Goal: Information Seeking & Learning: Learn about a topic

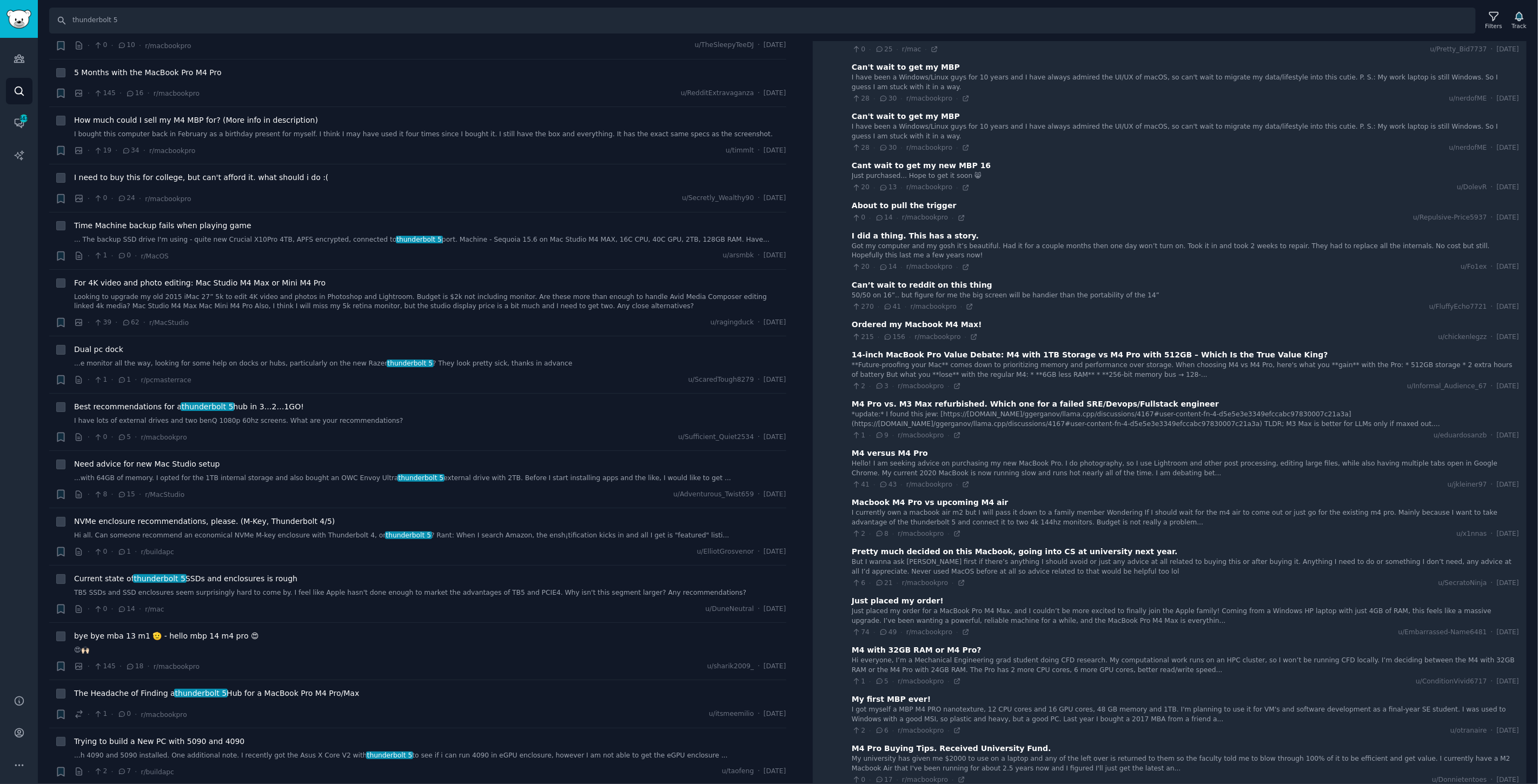
scroll to position [1868, 0]
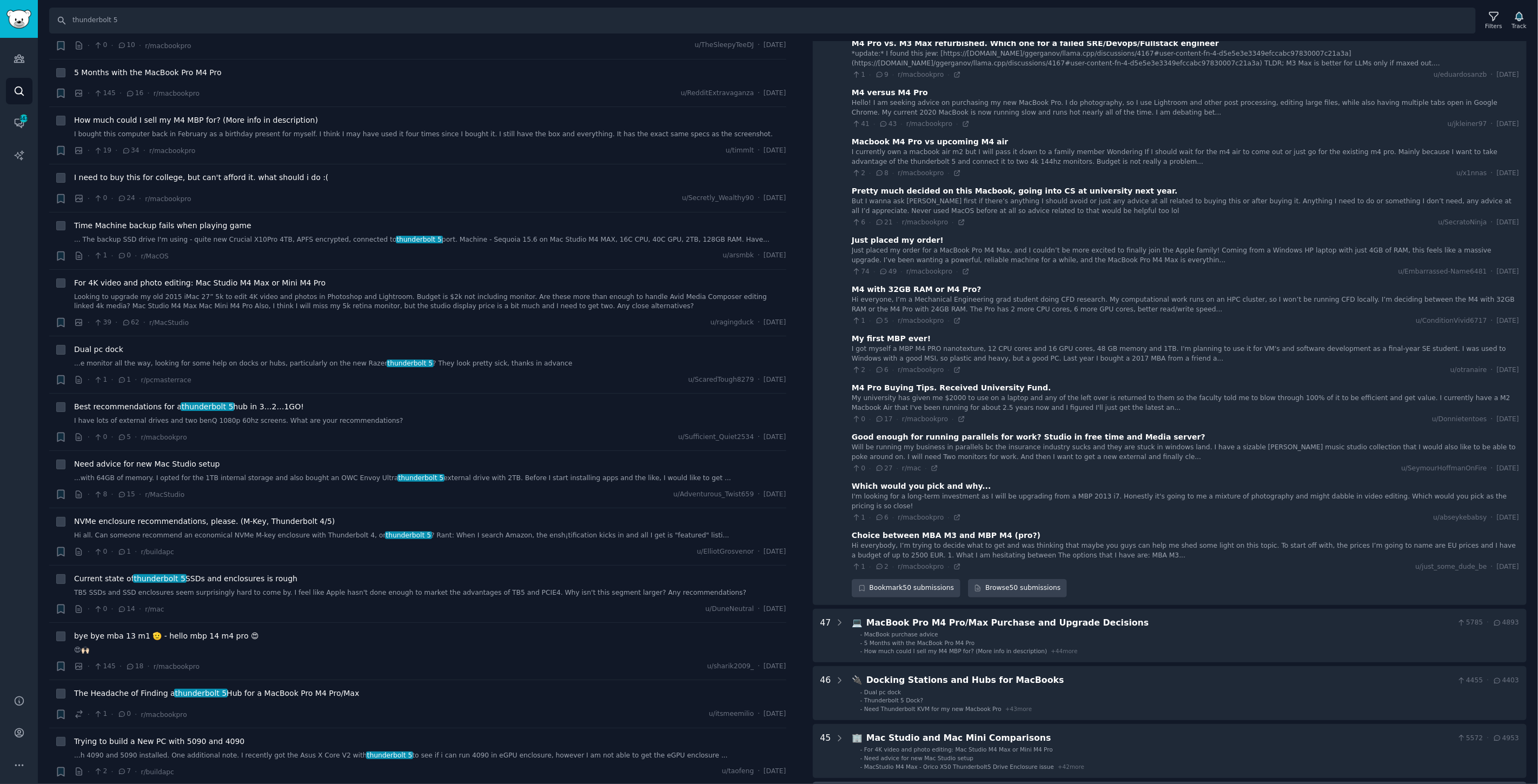
click at [991, 783] on div "MacBook Pro M4 Pro/Max for Video and Photo Editing" at bounding box center [1159, 795] width 587 height 13
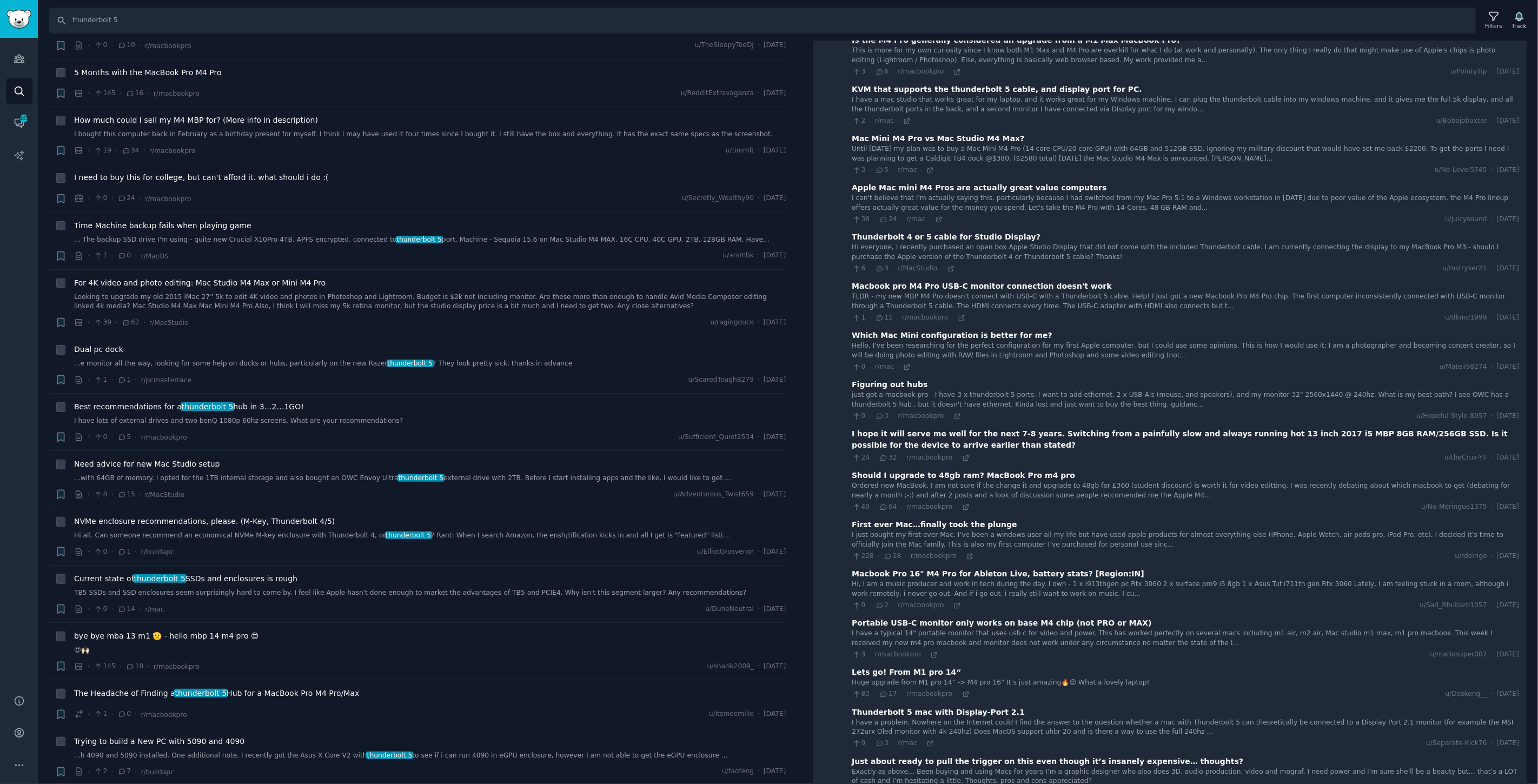
scroll to position [3228, 0]
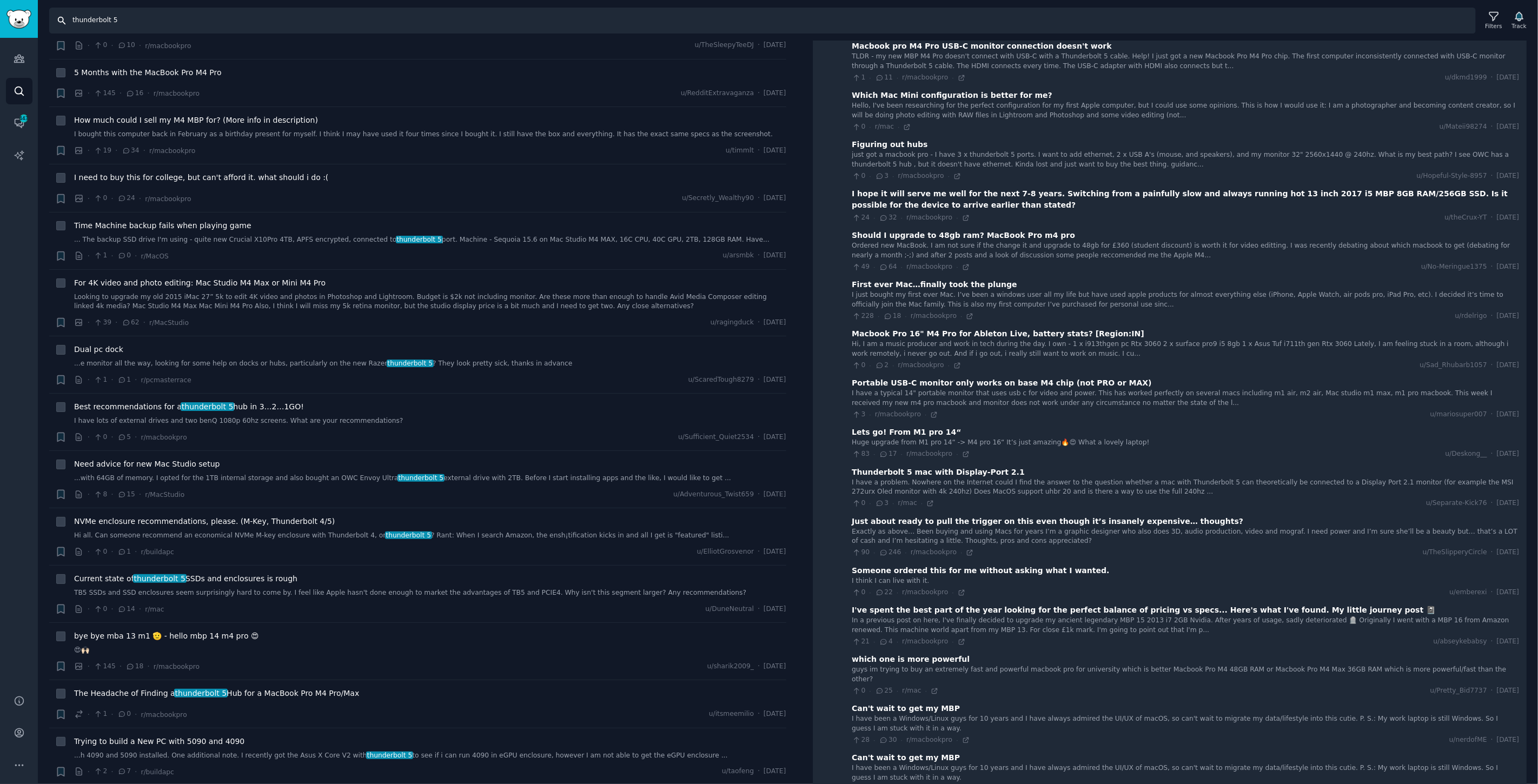
drag, startPoint x: 134, startPoint y: 18, endPoint x: 29, endPoint y: 9, distance: 105.4
click at [0, 2] on div "Audiences Audiences Search Conversations 443 AI Reports Help Account More Searc…" at bounding box center [769, 392] width 1538 height 784
type input "6k monitor"
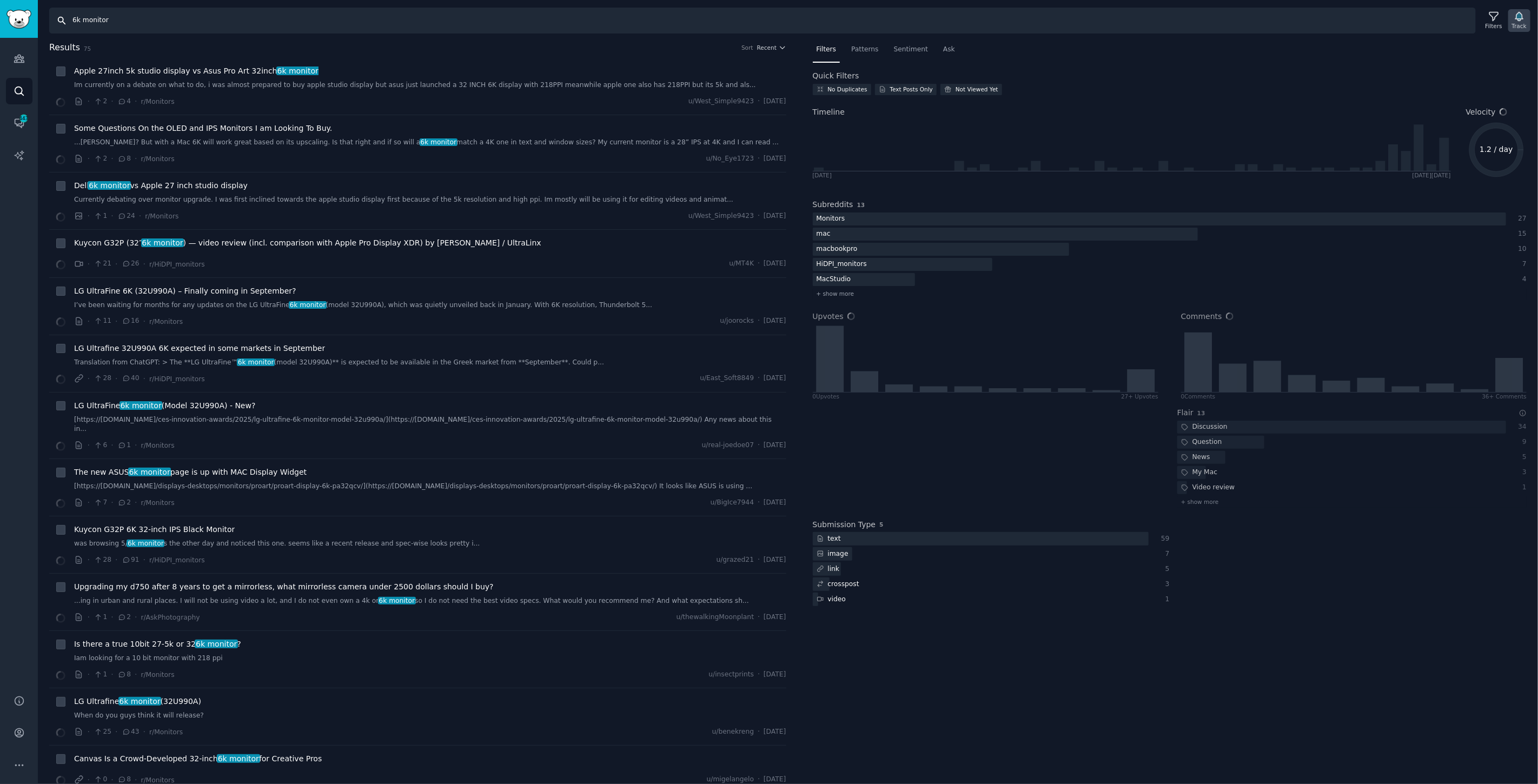
click at [1517, 21] on icon "button" at bounding box center [1520, 16] width 11 height 11
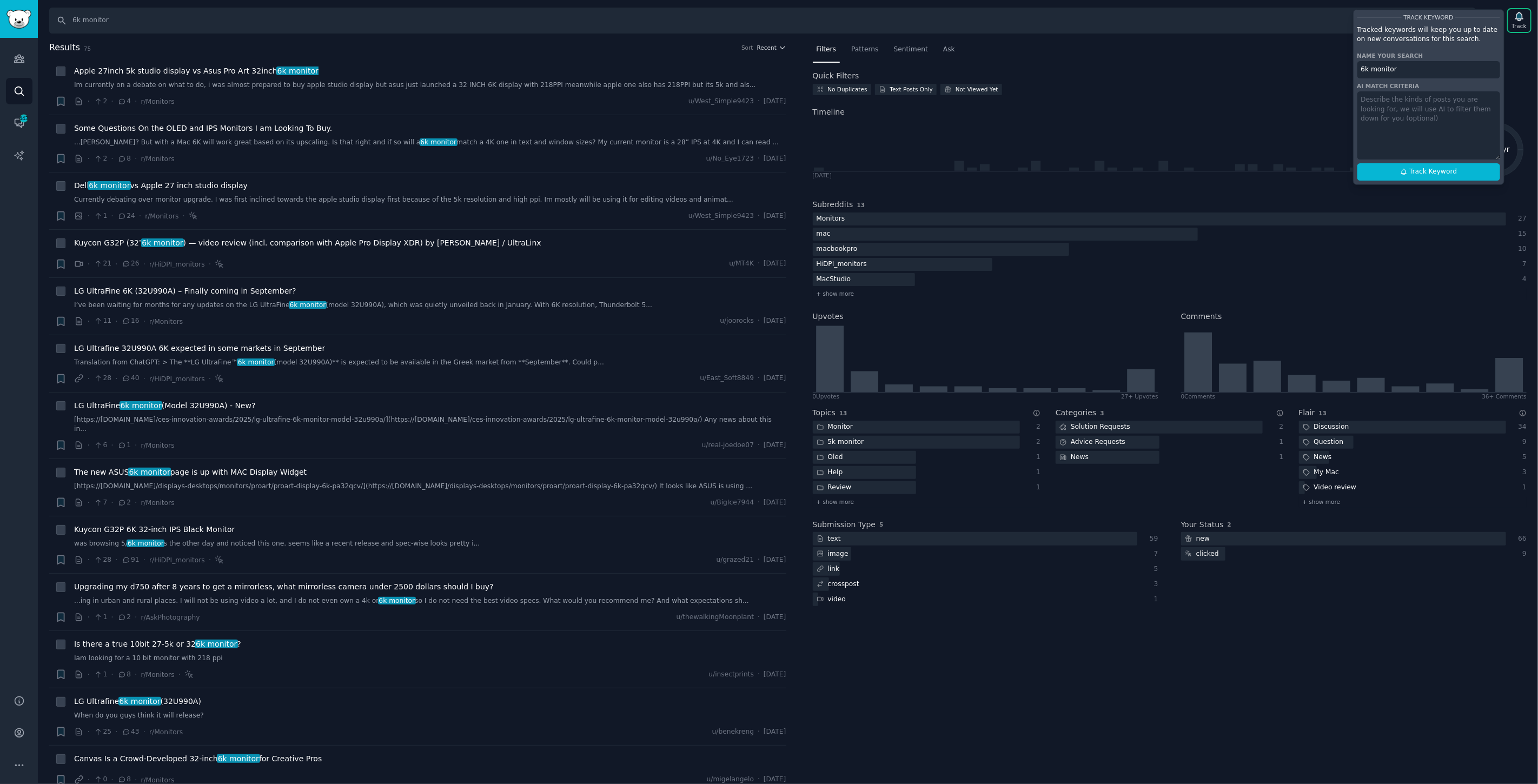
click at [1044, 50] on nav "Filters Patterns Sentiment Ask" at bounding box center [1170, 52] width 715 height 22
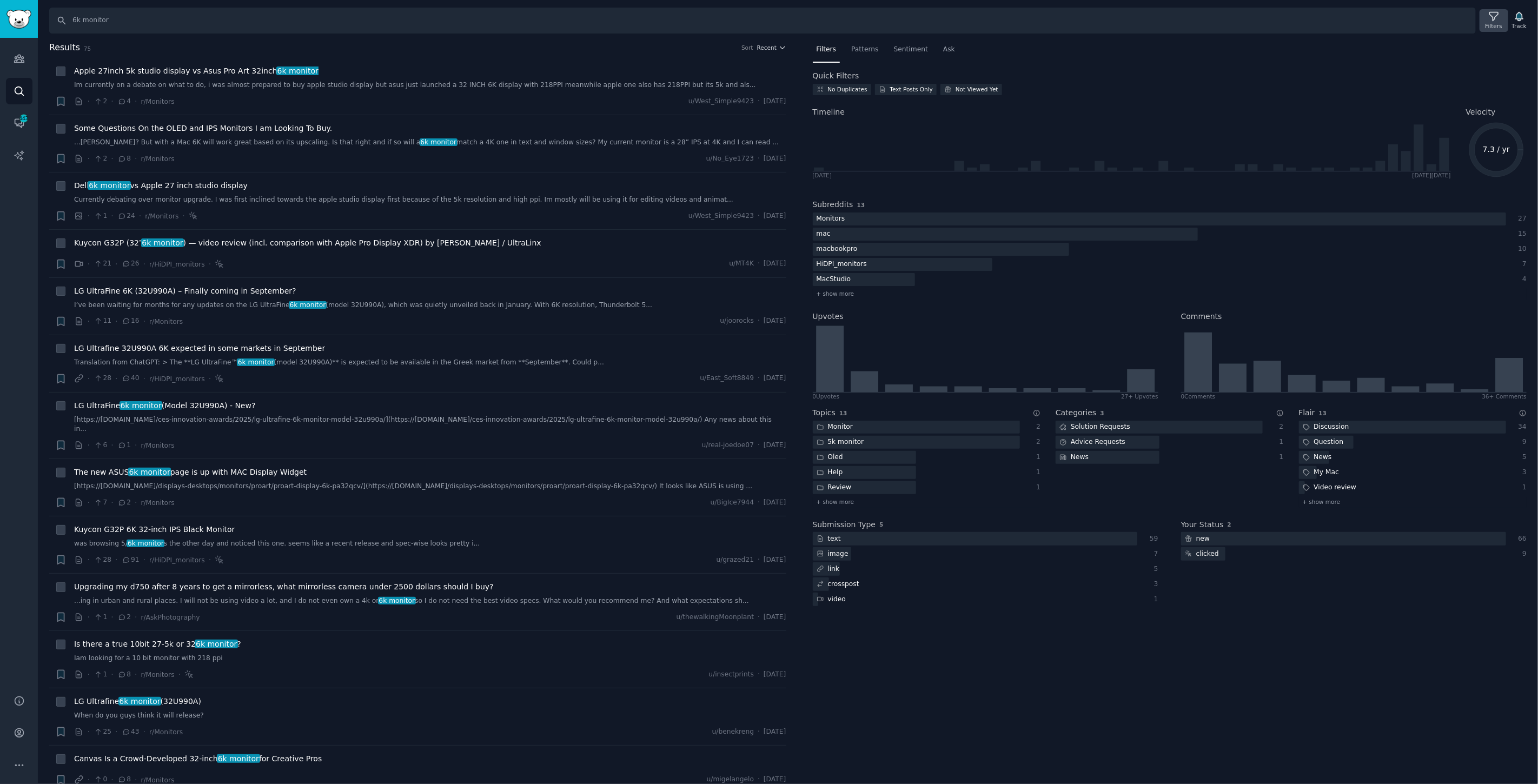
click at [1500, 22] on div "Filters" at bounding box center [1494, 26] width 17 height 8
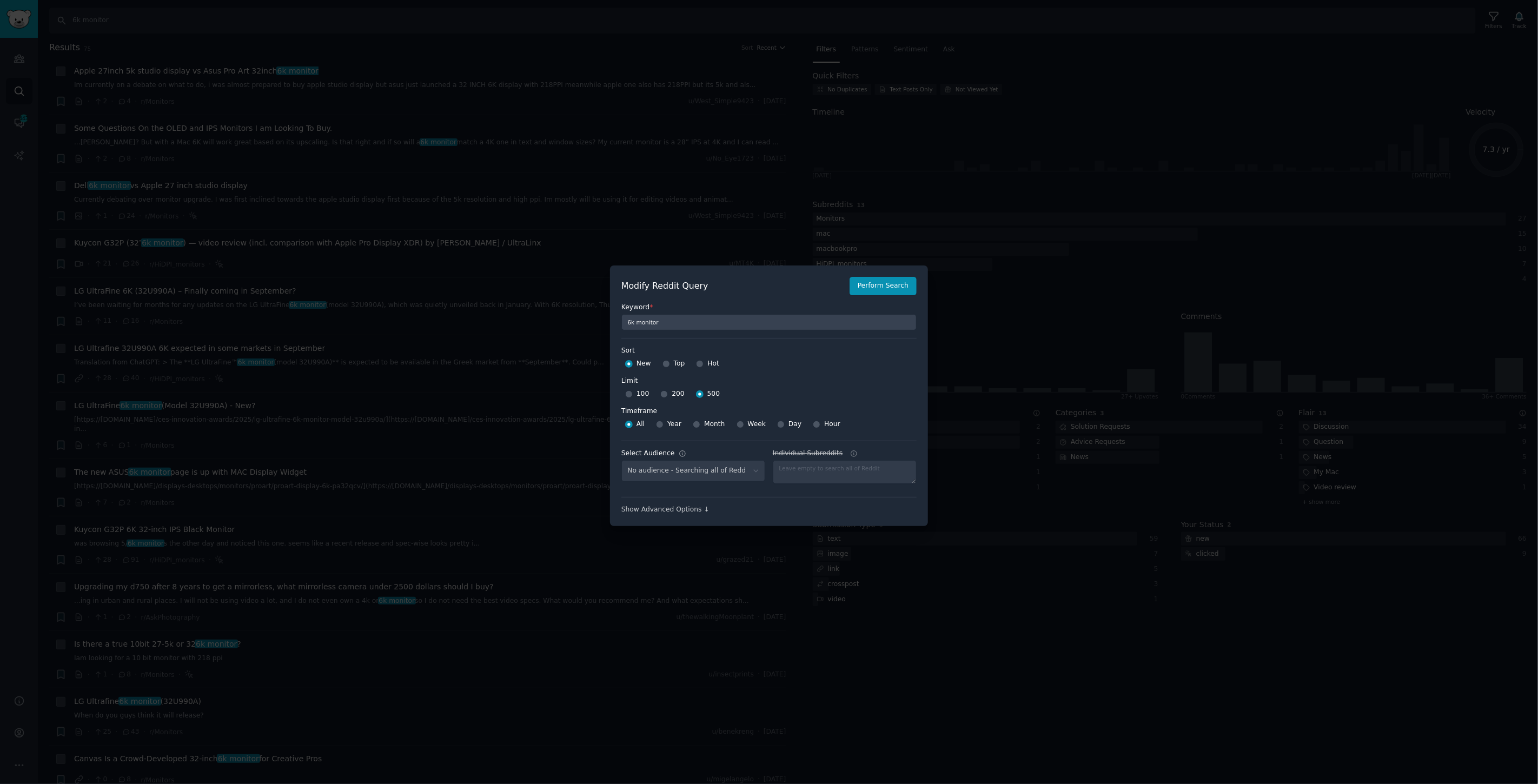
click at [1037, 308] on div at bounding box center [769, 392] width 1538 height 784
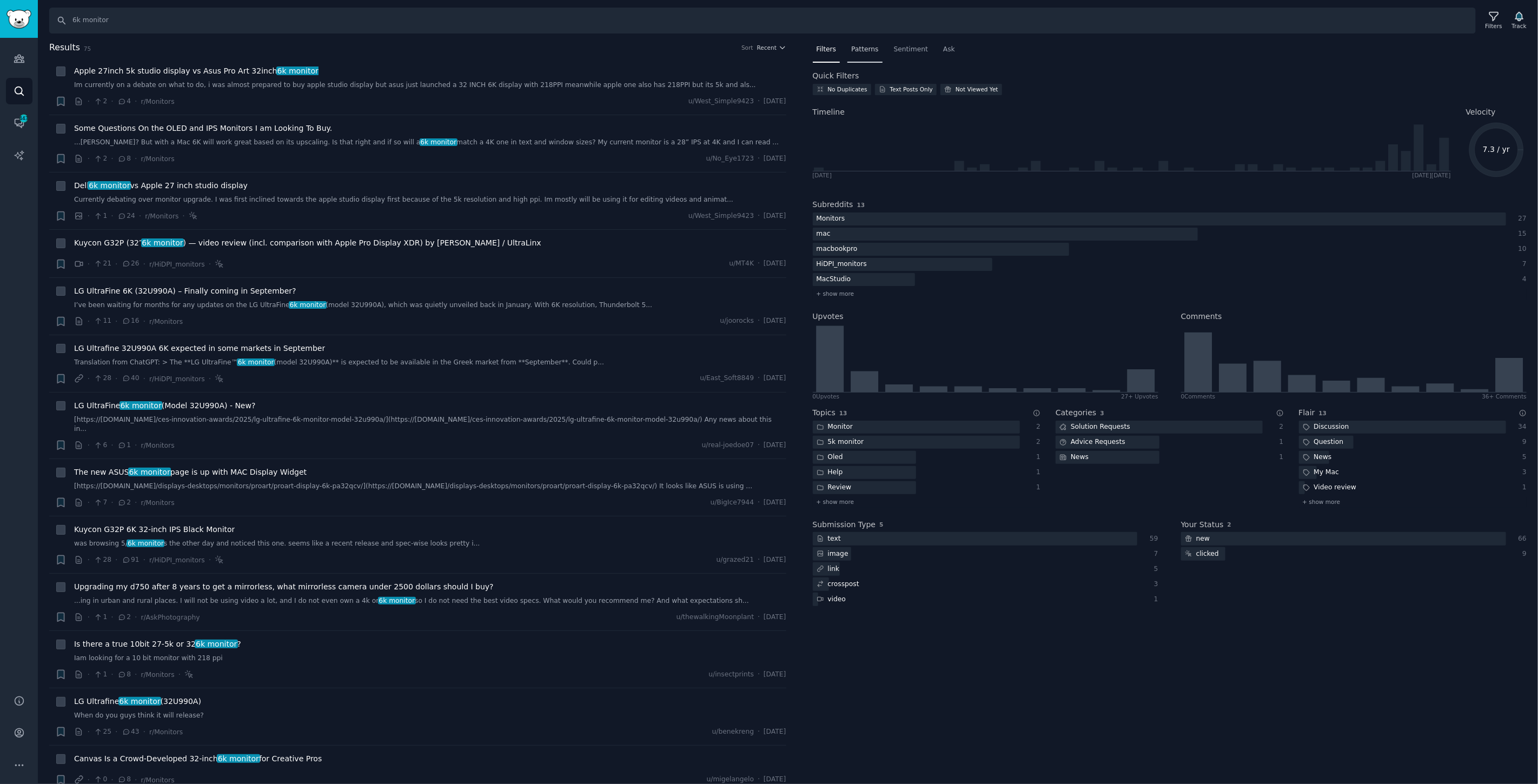
click at [871, 50] on span "Patterns" at bounding box center [864, 49] width 27 height 9
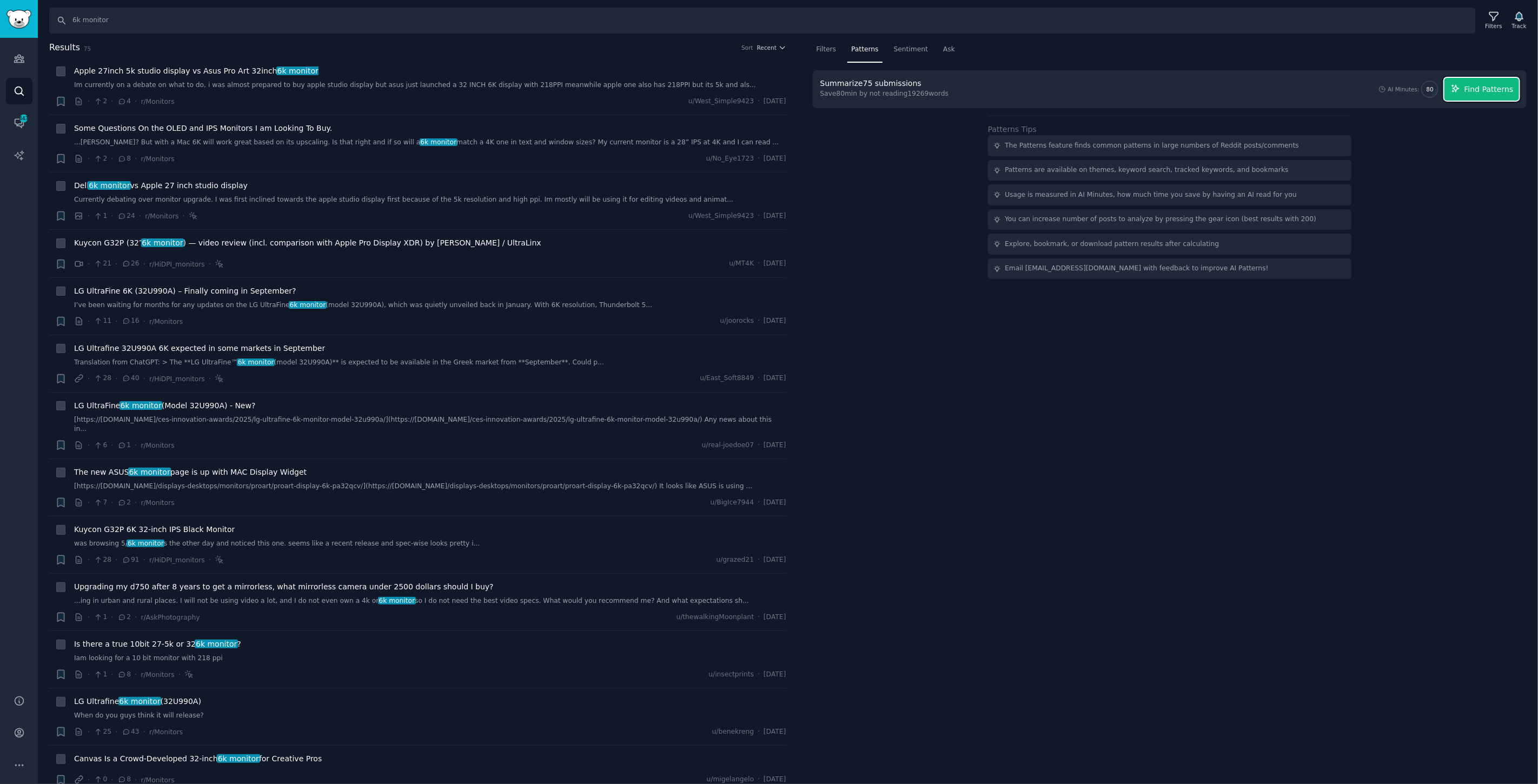
click at [1461, 84] on icon "button" at bounding box center [1456, 88] width 9 height 9
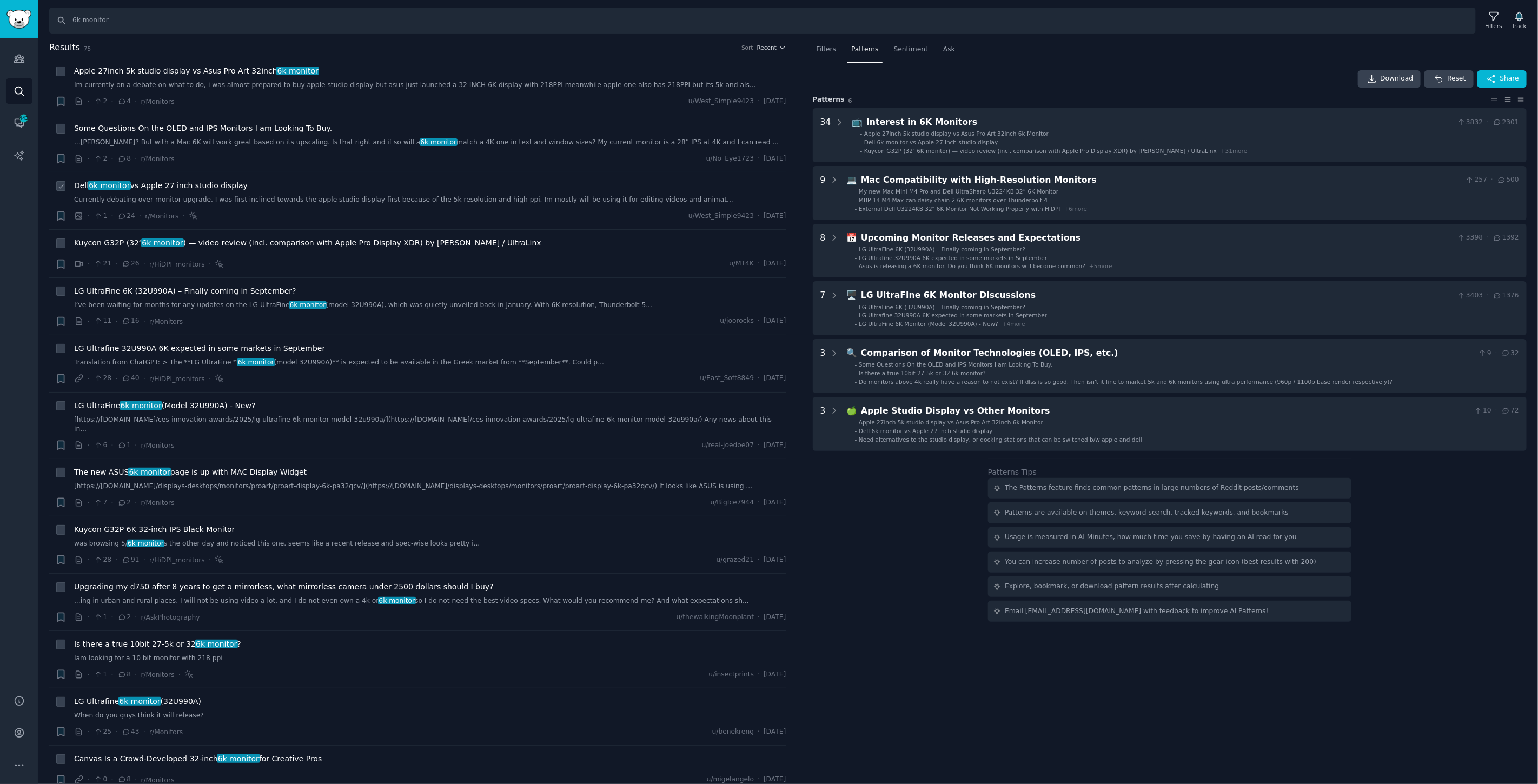
click at [113, 181] on span "6k monitor" at bounding box center [109, 185] width 43 height 9
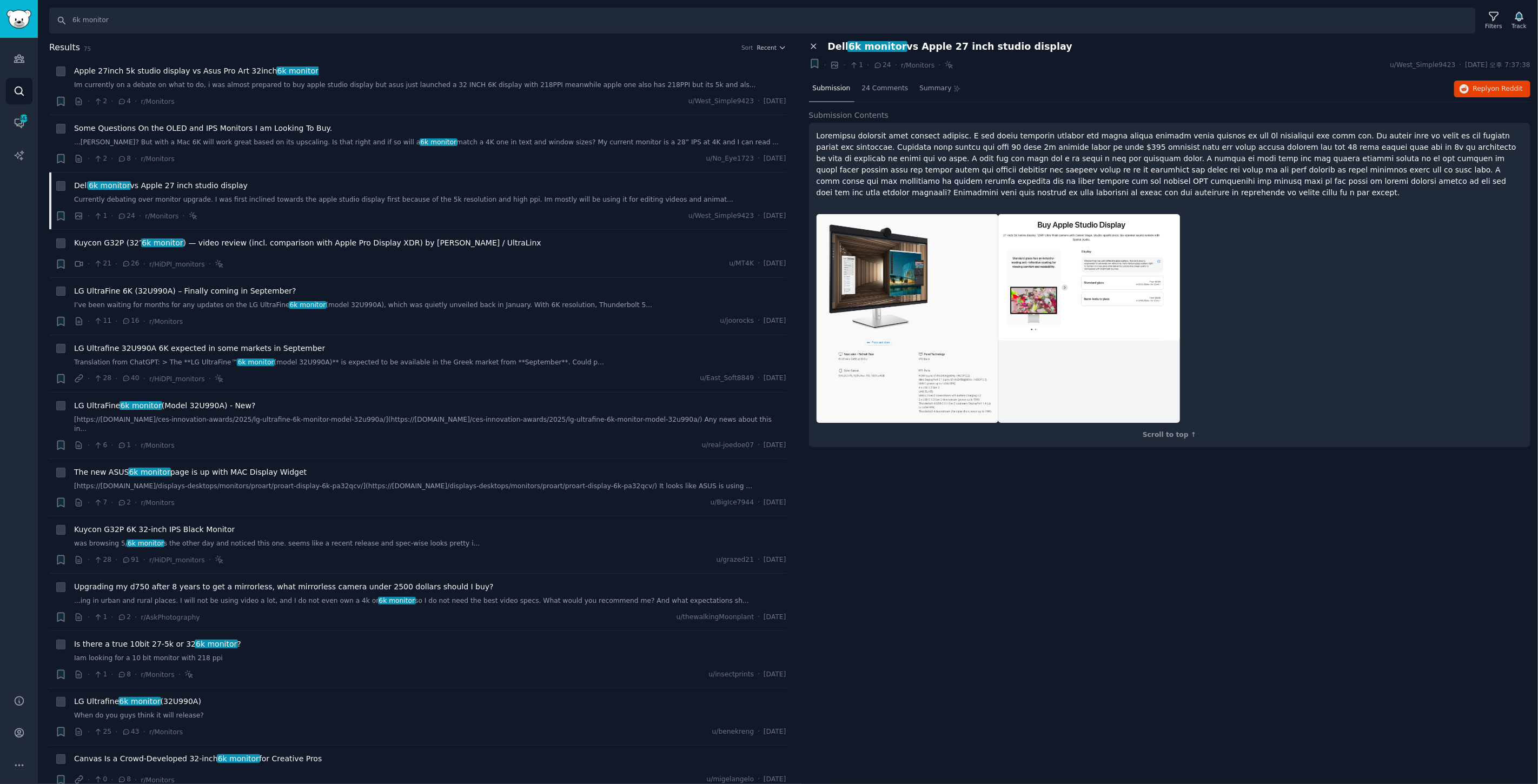
click at [814, 45] on icon at bounding box center [814, 47] width 5 height 5
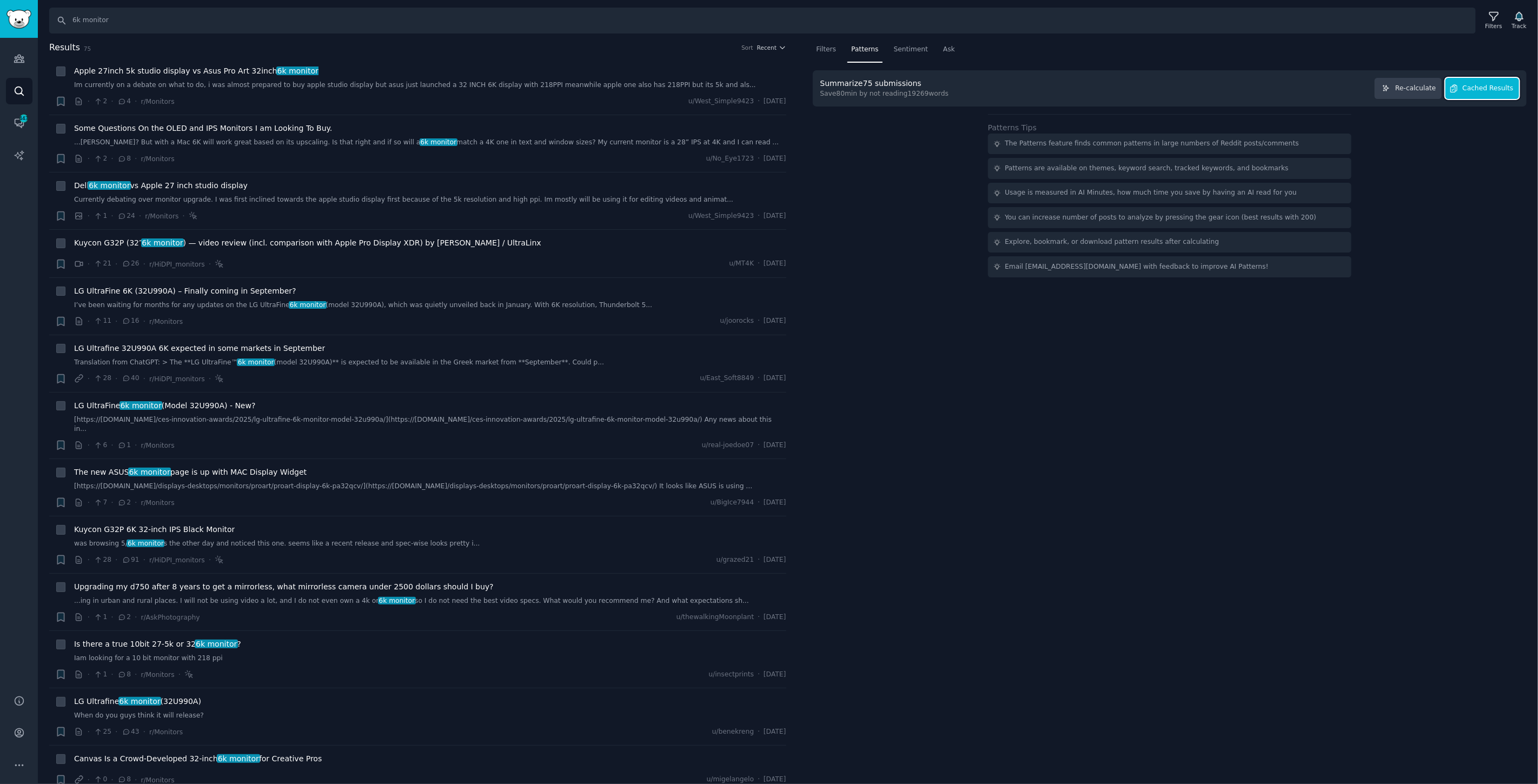
click at [1488, 89] on span "Cached Results" at bounding box center [1488, 88] width 51 height 9
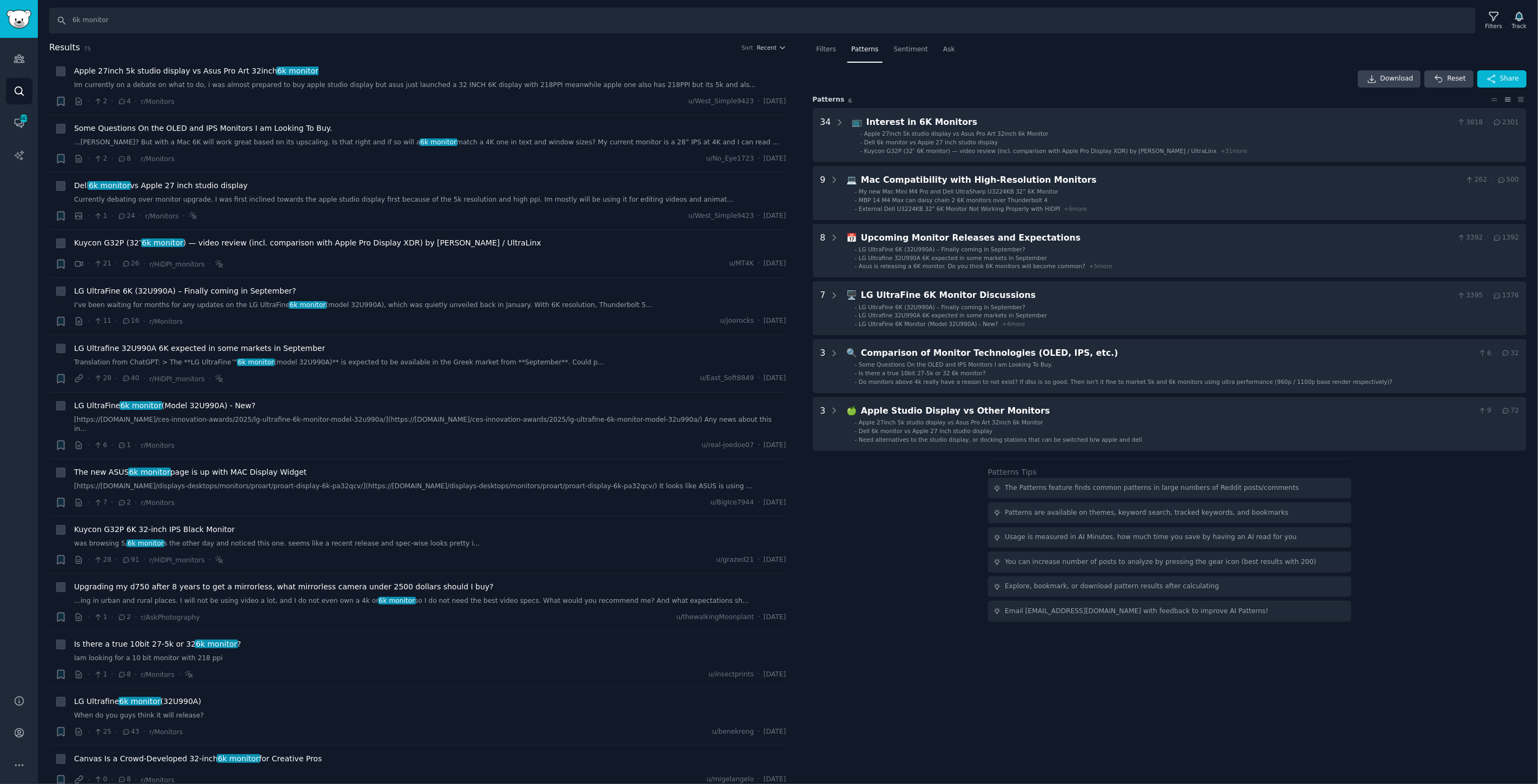
click at [912, 600] on div "Download Reset Share Pattern s 6 34 📺 Interest in 6K Monitors 3818 · 2301 - App…" at bounding box center [1170, 346] width 715 height 551
click at [871, 602] on div "Download Reset Share Pattern s 6 34 📺 Interest in 6K Monitors 3818 · 2301 - App…" at bounding box center [1170, 346] width 715 height 551
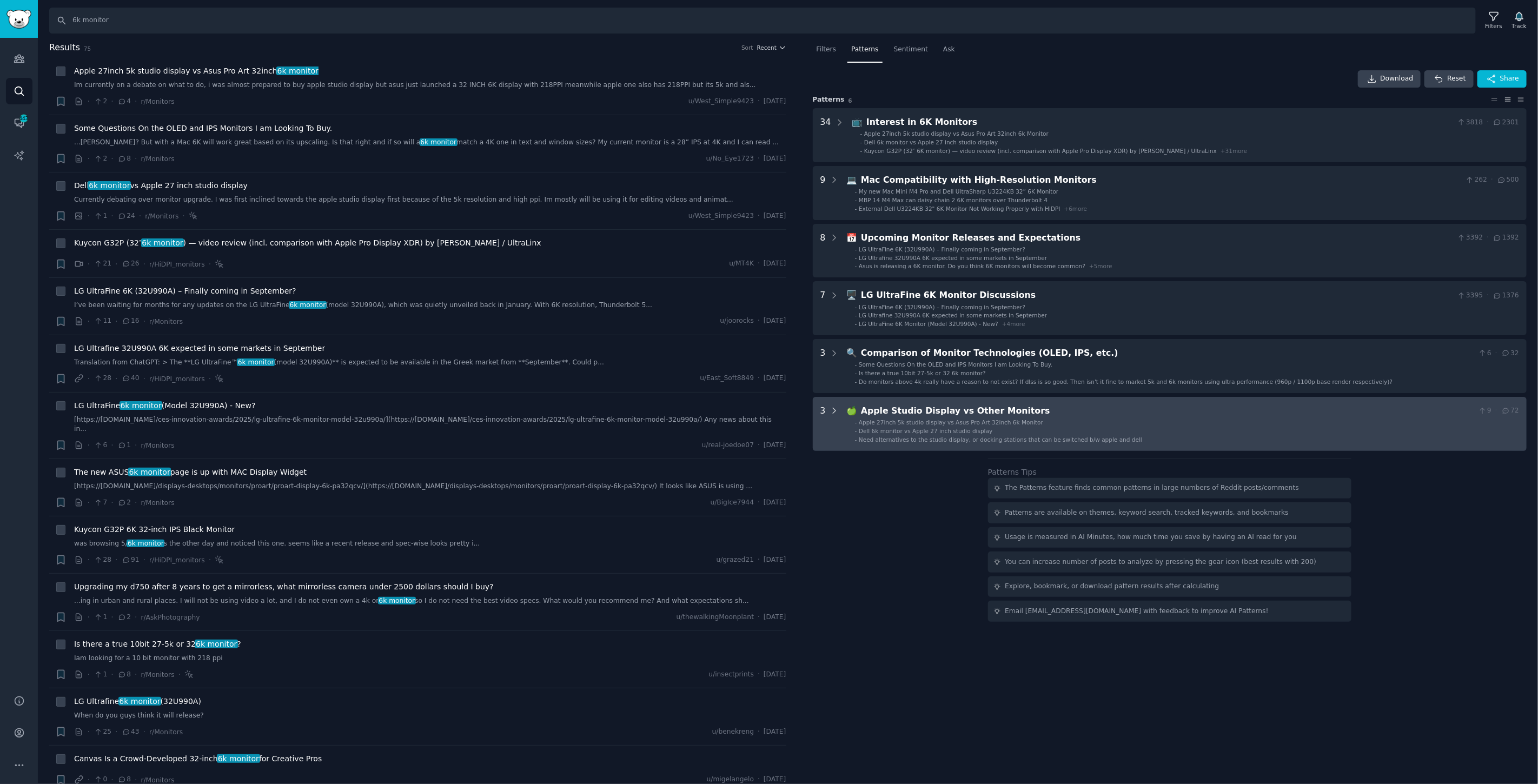
click at [833, 410] on icon at bounding box center [834, 411] width 9 height 9
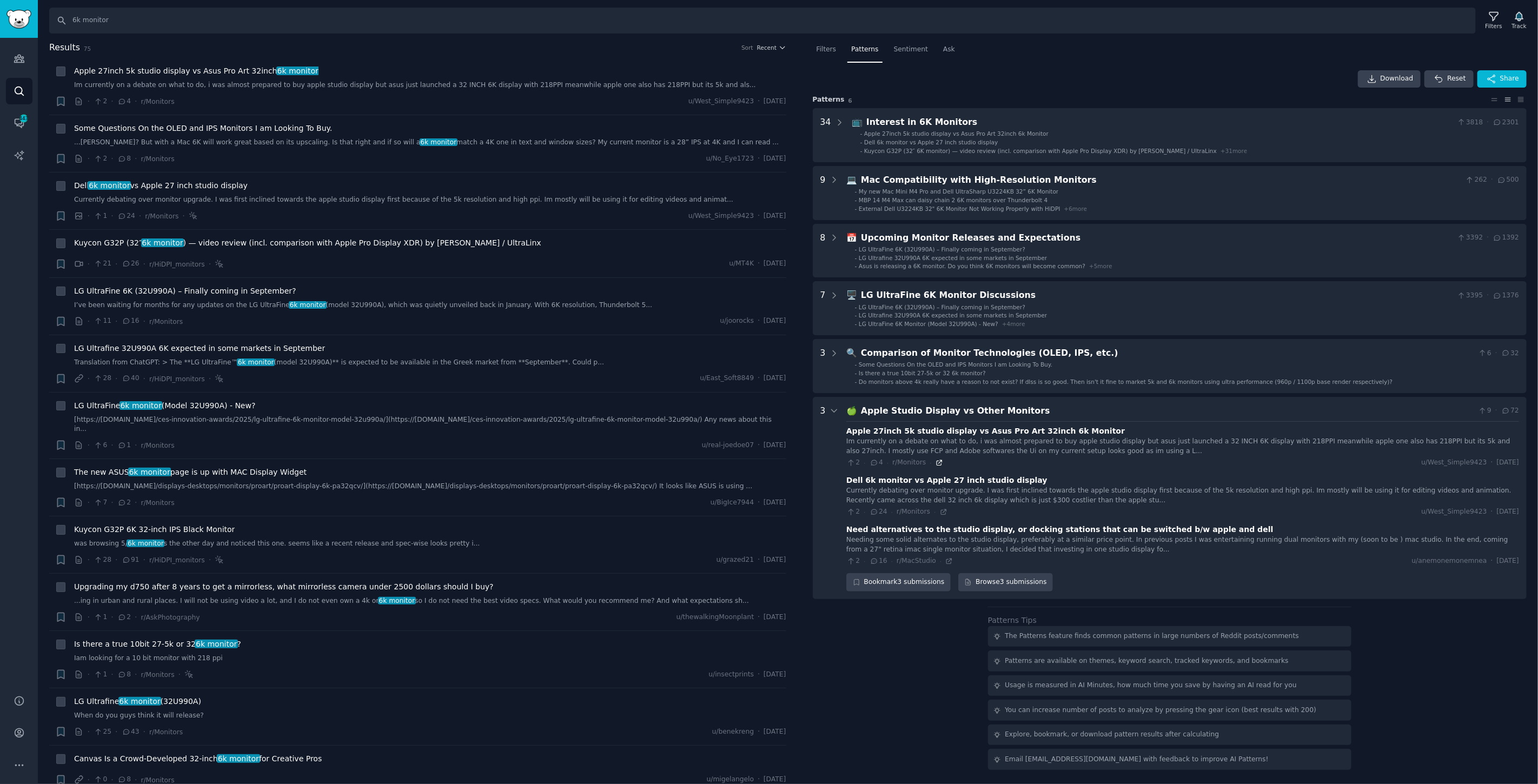
click at [935, 459] on icon at bounding box center [939, 463] width 8 height 8
click at [941, 512] on icon at bounding box center [944, 512] width 5 height 5
